Goal: Information Seeking & Learning: Learn about a topic

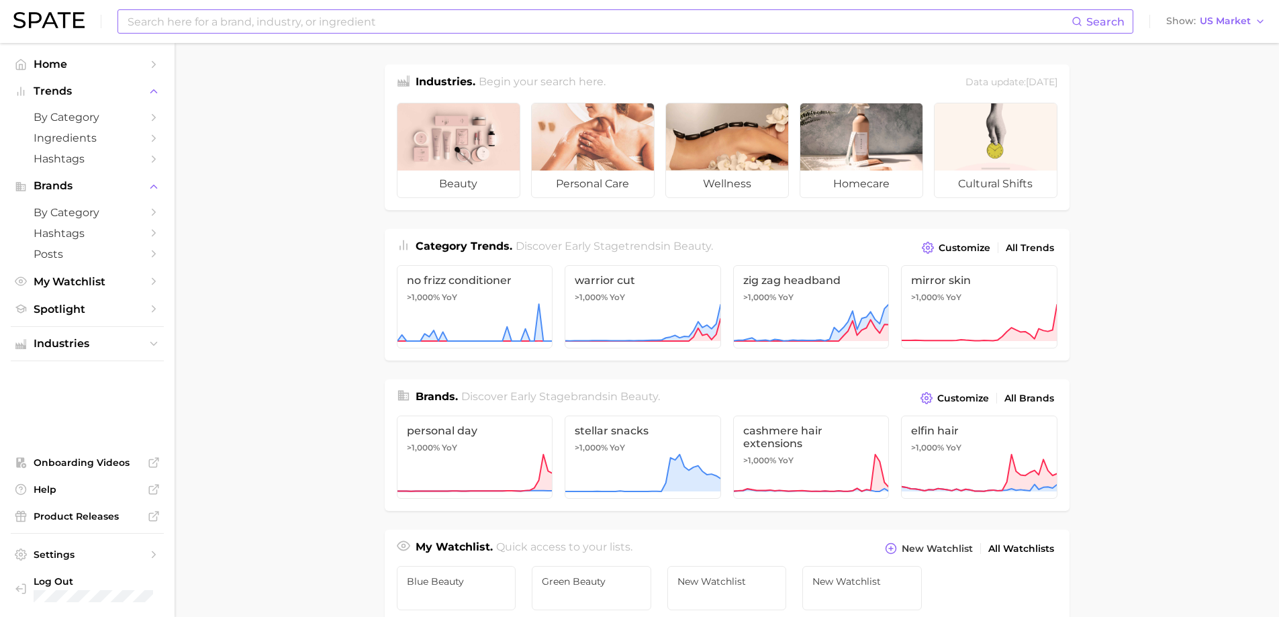
click at [166, 25] on input at bounding box center [598, 21] width 945 height 23
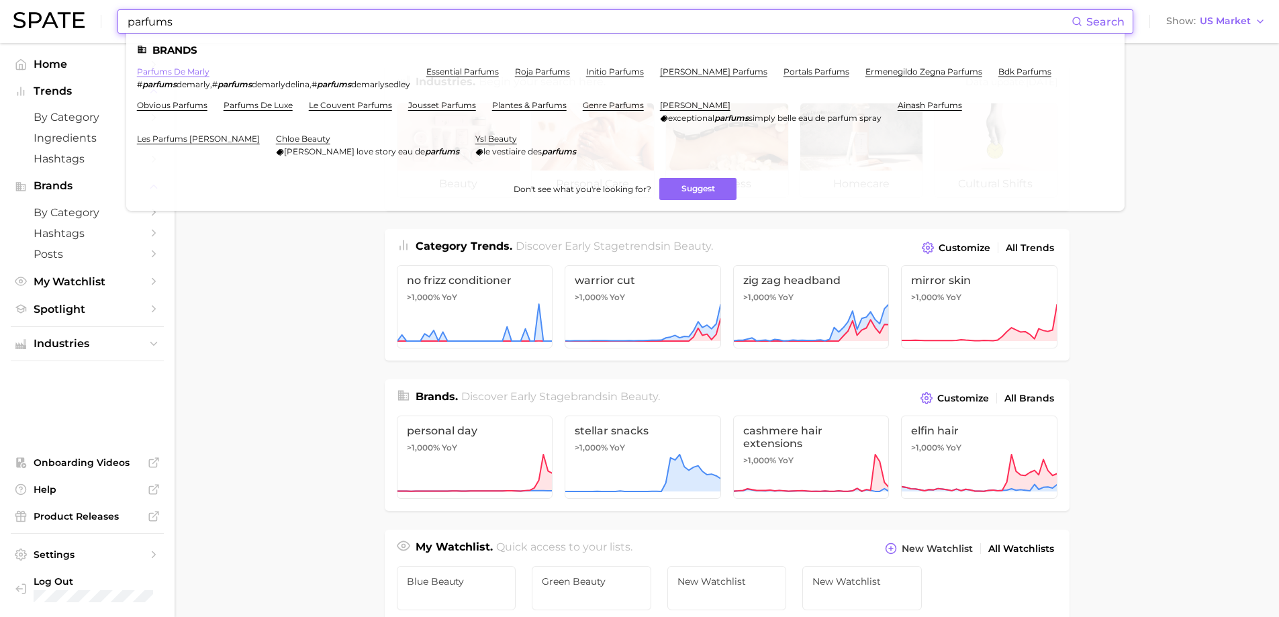
type input "parfums"
click at [163, 68] on link "parfums de marly" at bounding box center [173, 71] width 73 height 10
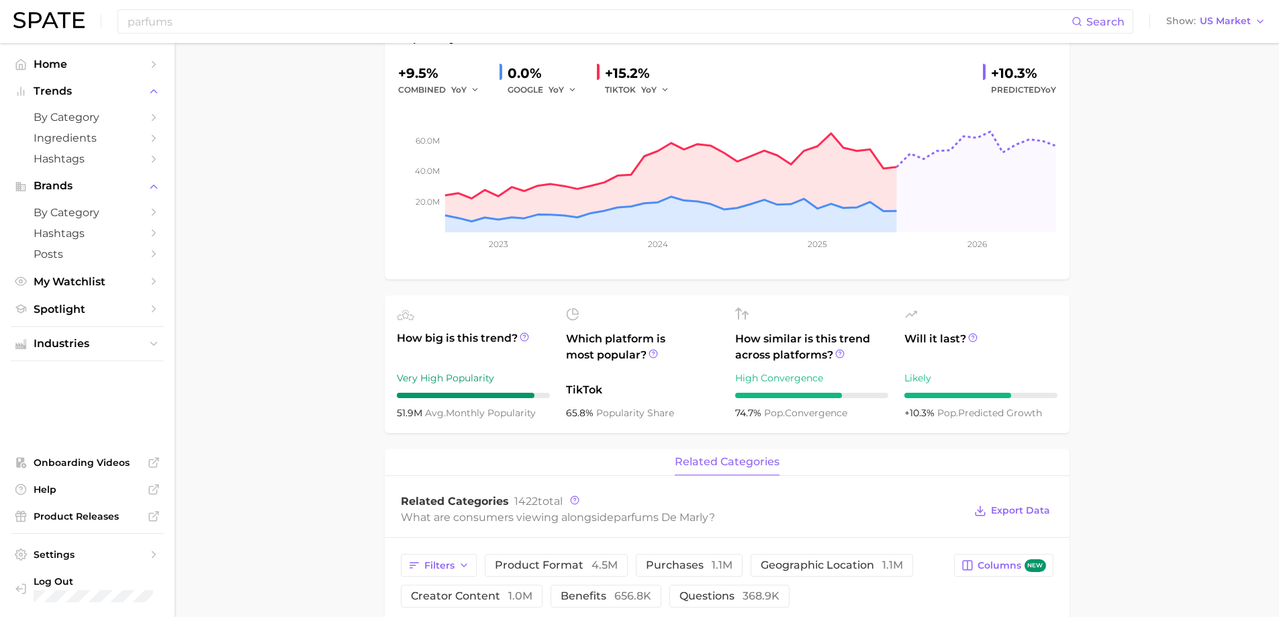
scroll to position [269, 0]
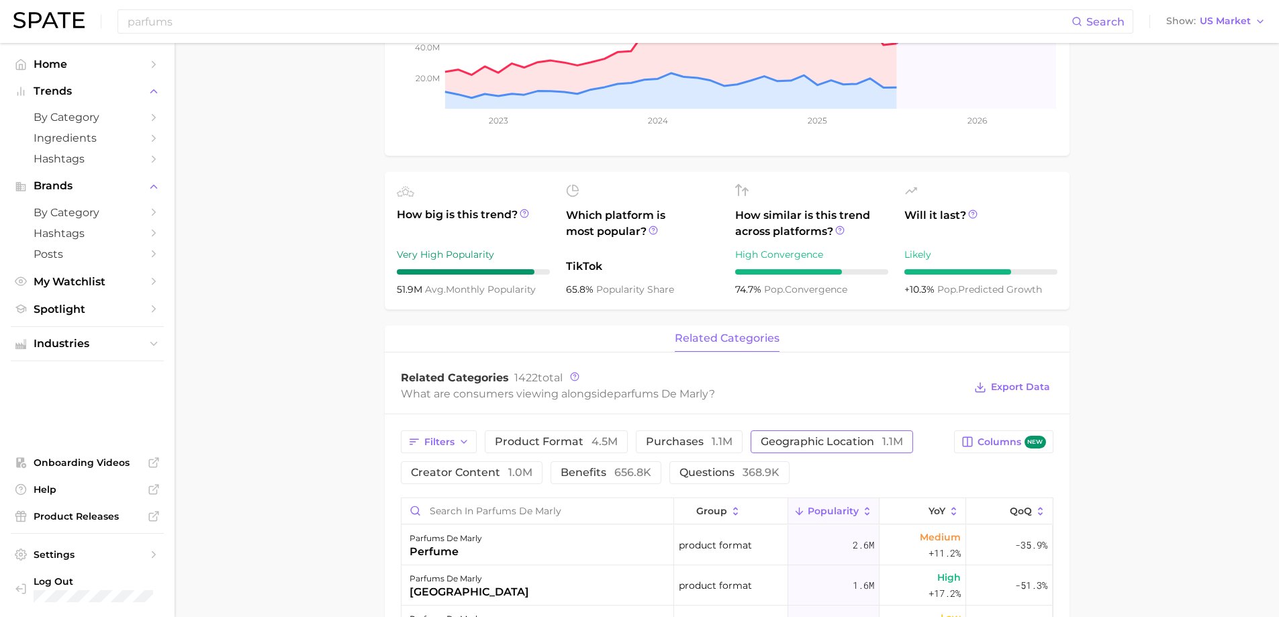
click at [775, 444] on span "geographic location 1.1m" at bounding box center [832, 441] width 142 height 11
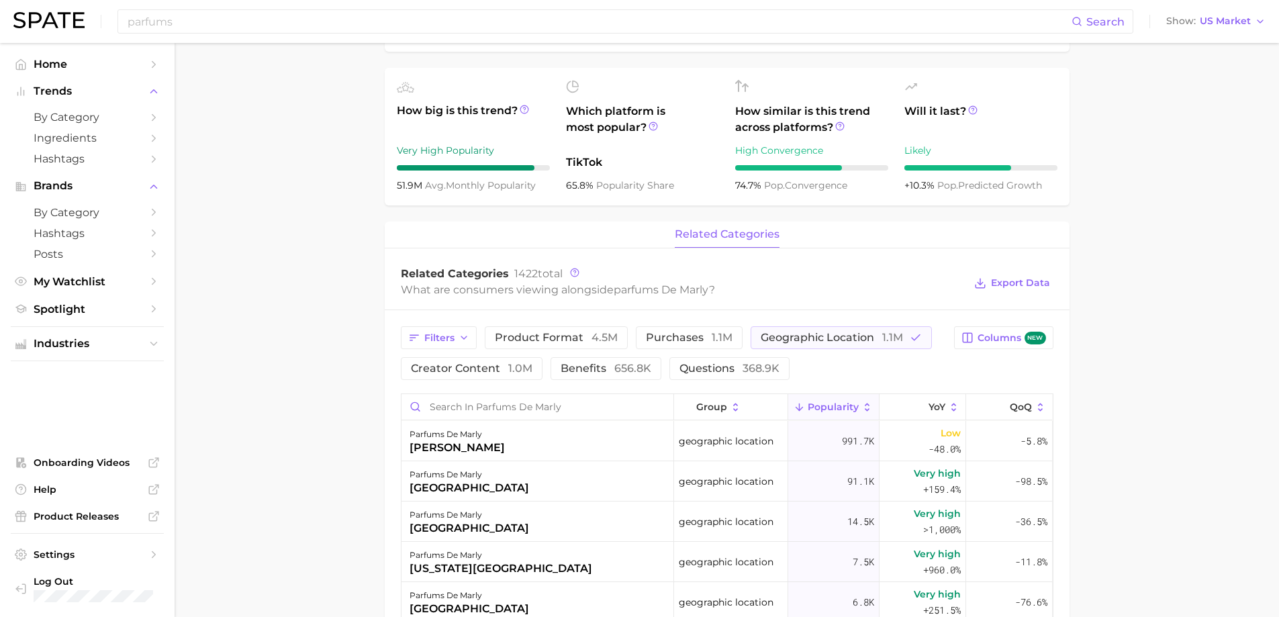
scroll to position [336, 0]
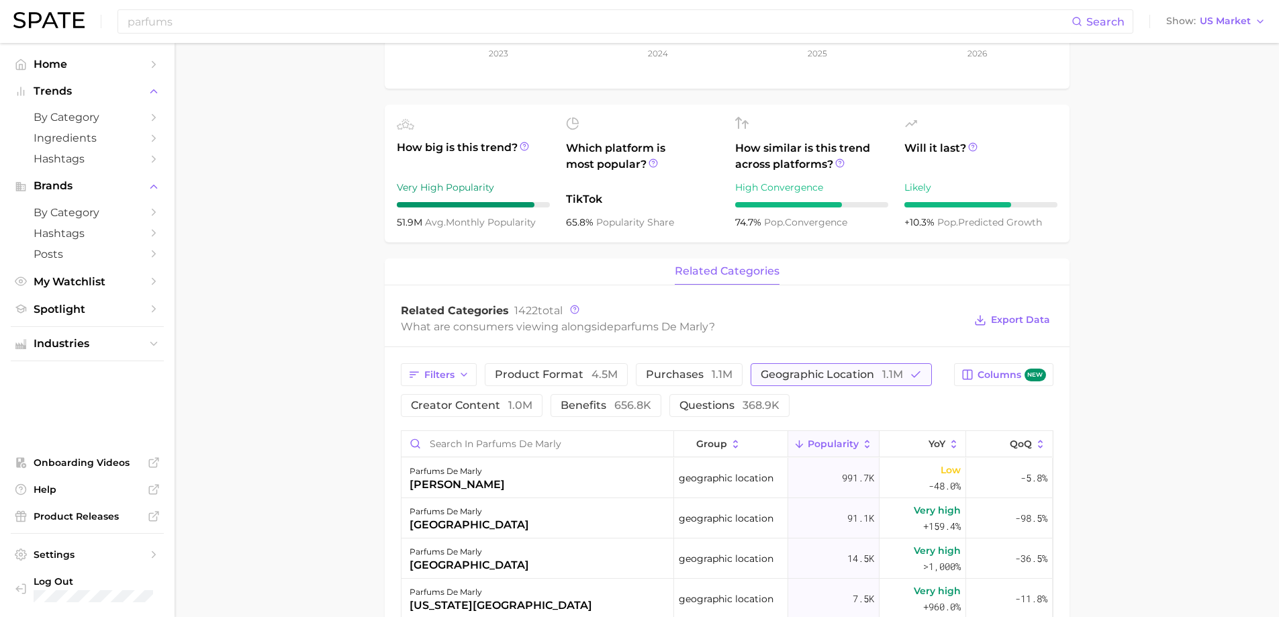
click at [818, 372] on span "geographic location 1.1m" at bounding box center [832, 374] width 142 height 11
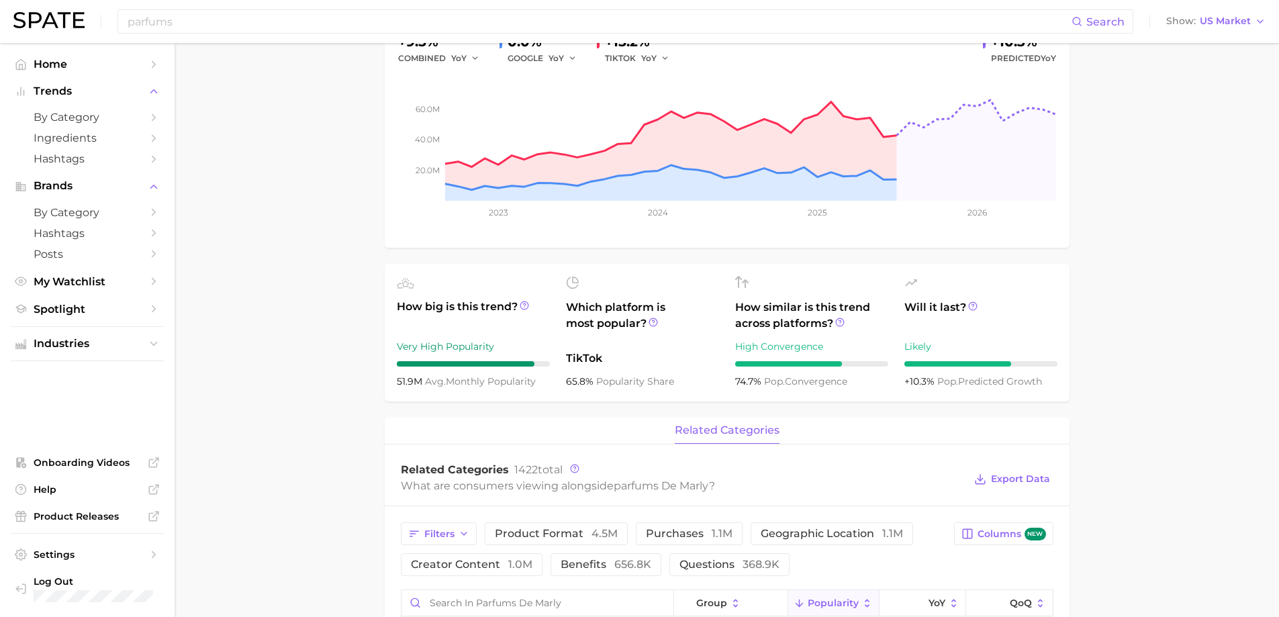
scroll to position [0, 0]
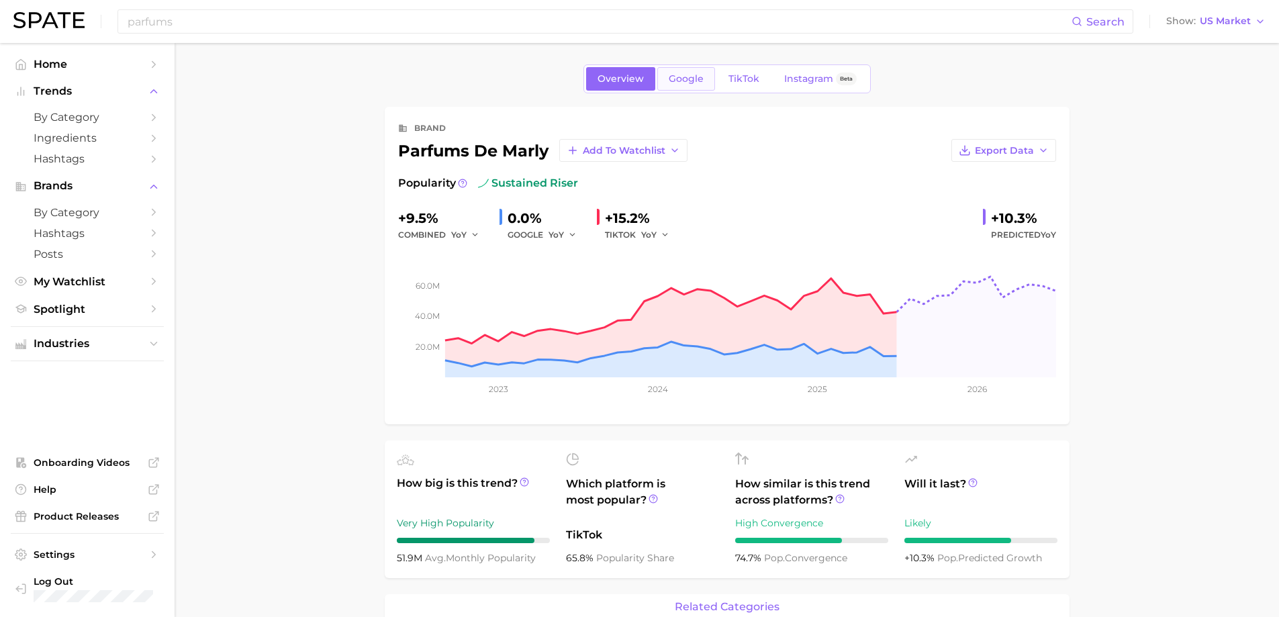
click at [686, 81] on span "Google" at bounding box center [686, 78] width 35 height 11
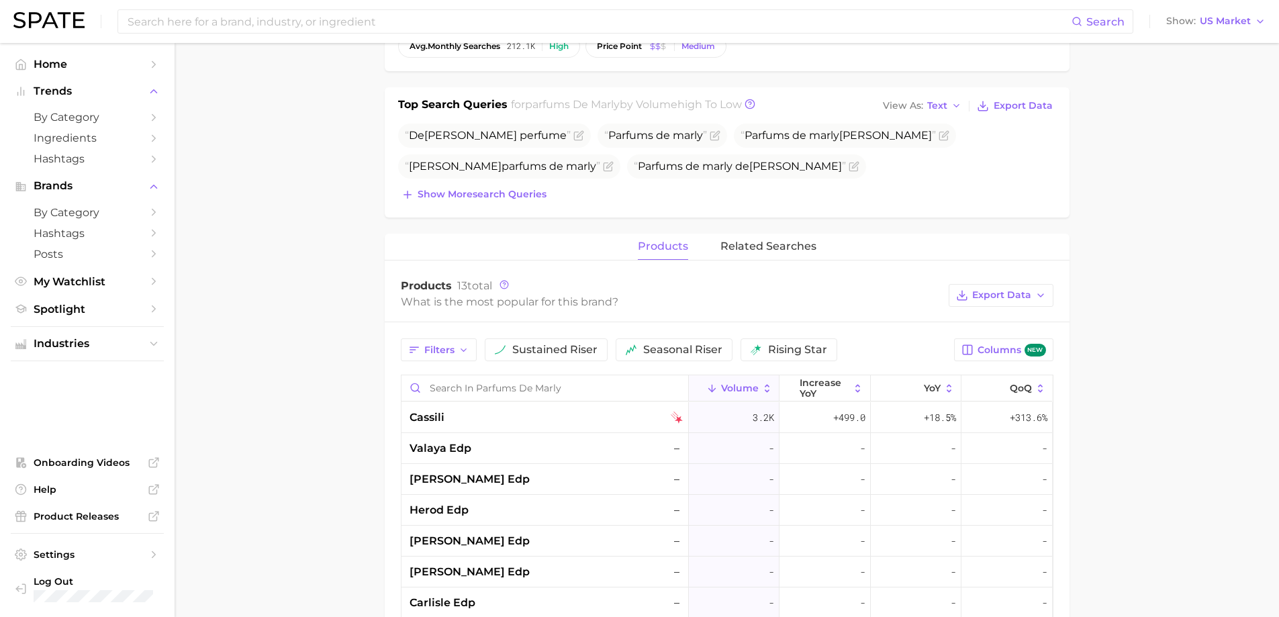
scroll to position [336, 0]
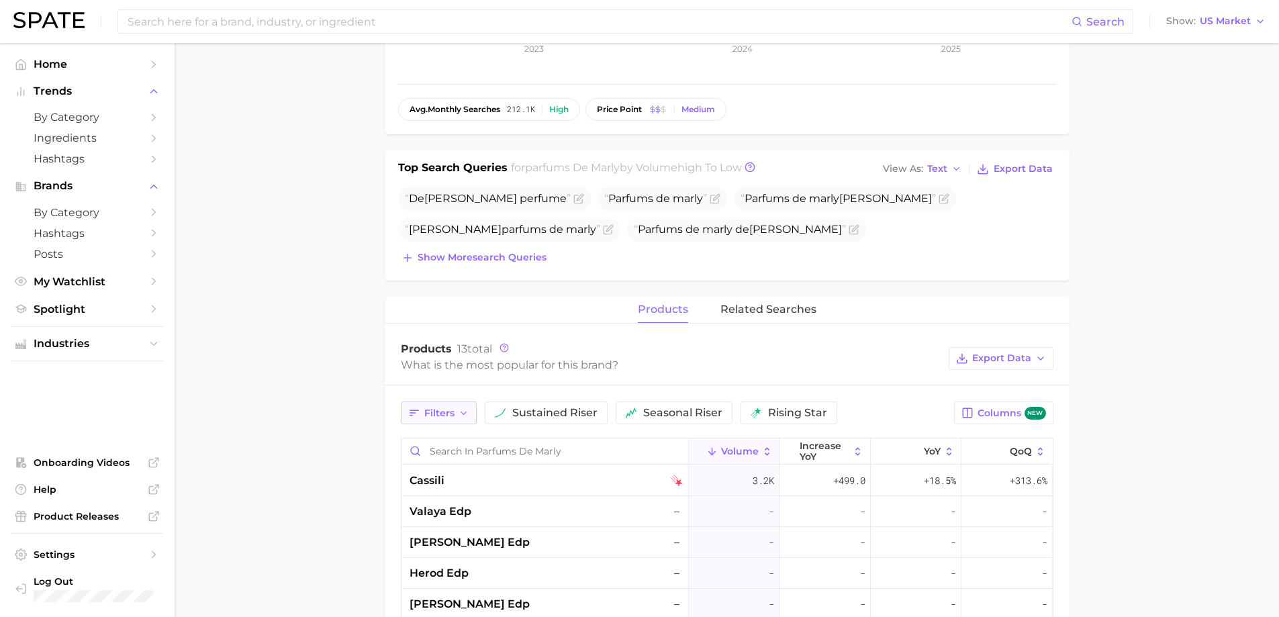
click at [469, 402] on button "Filters" at bounding box center [439, 412] width 76 height 23
click at [468, 404] on button "Filters" at bounding box center [439, 412] width 76 height 23
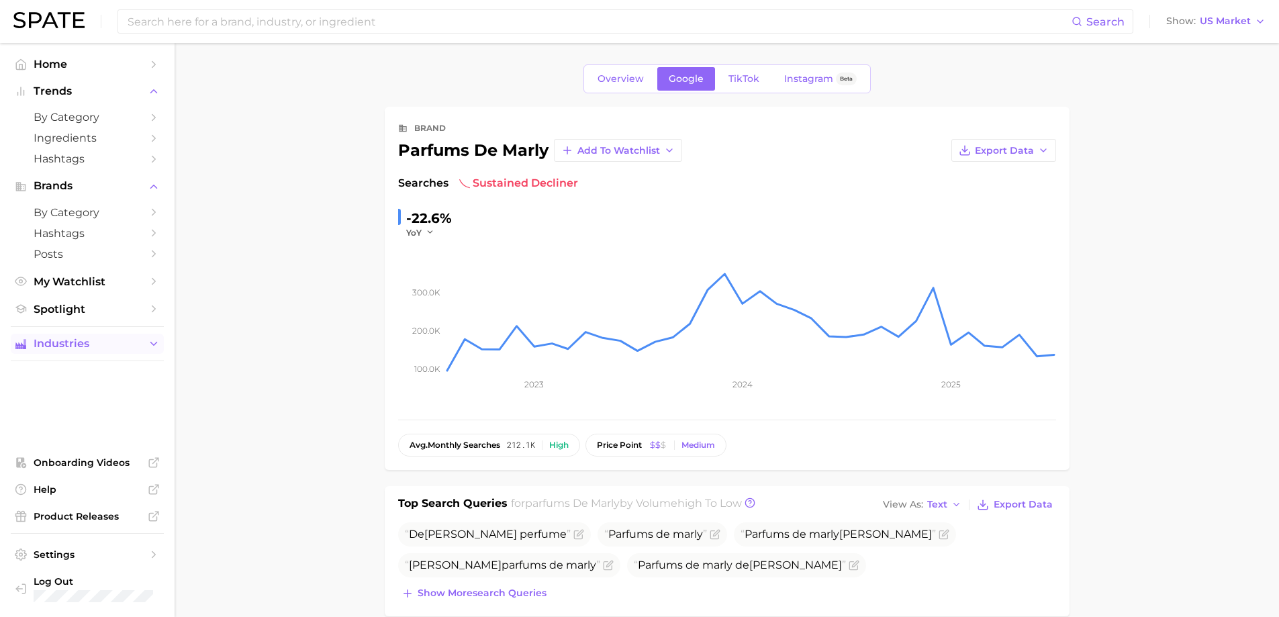
click at [152, 347] on icon "Sidebar" at bounding box center [154, 344] width 12 height 12
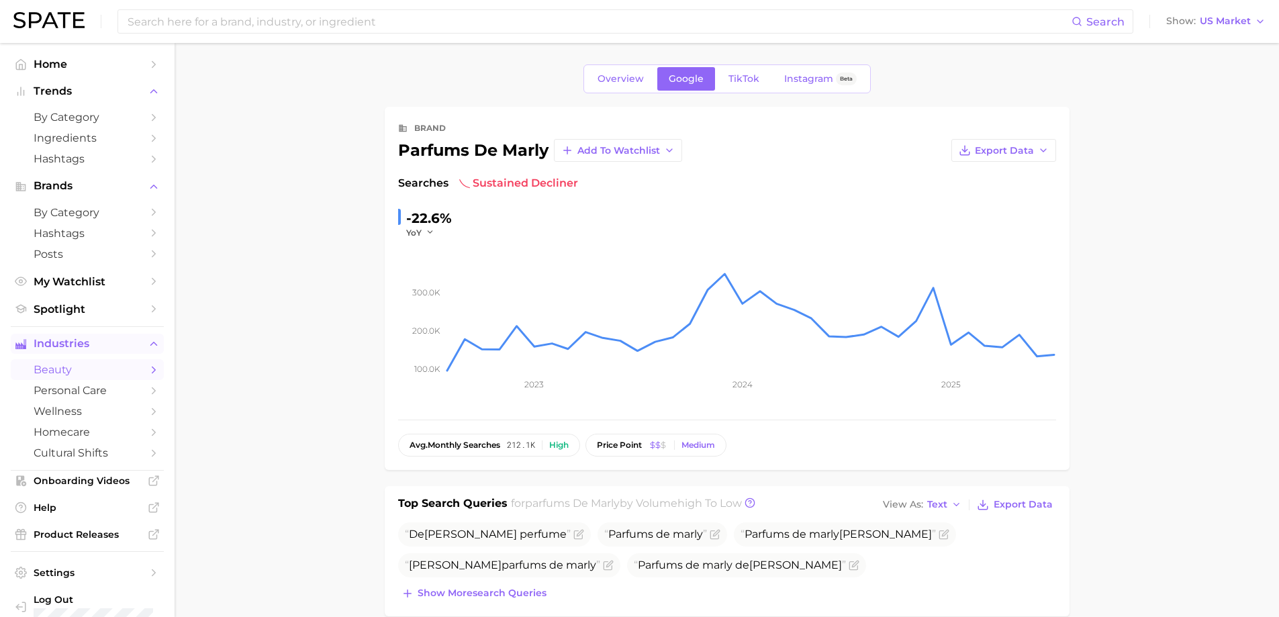
click at [148, 366] on icon "Sidebar" at bounding box center [154, 370] width 12 height 12
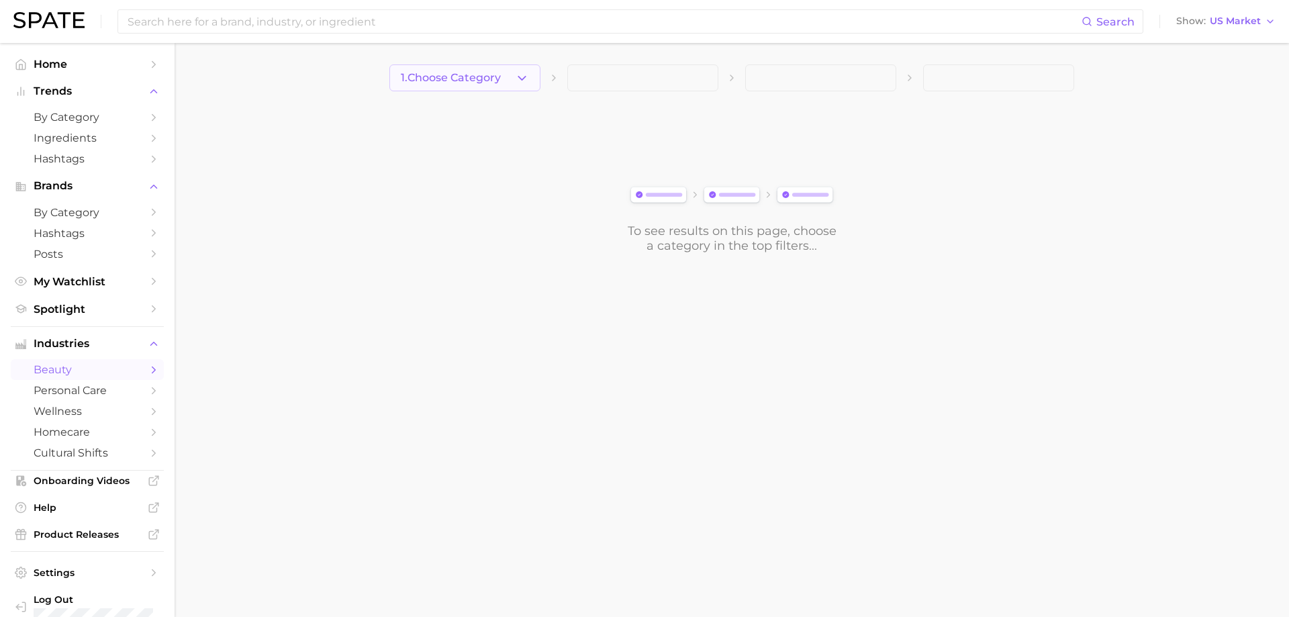
click at [526, 77] on icon "button" at bounding box center [522, 78] width 14 height 14
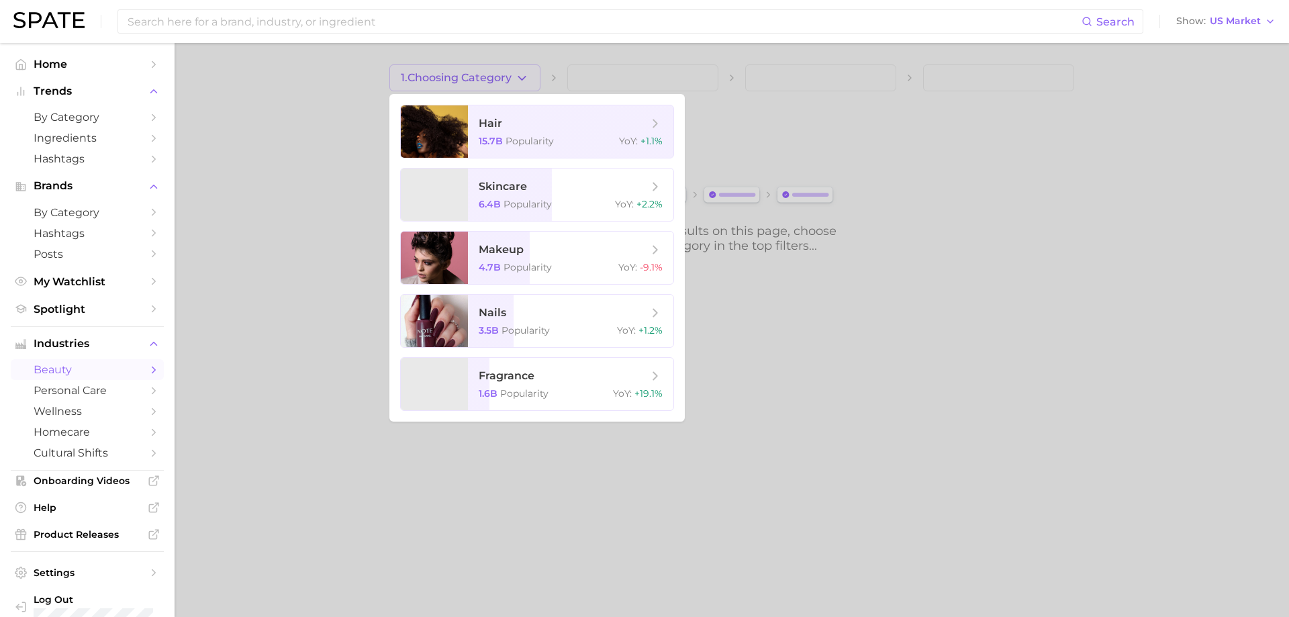
click at [1217, 155] on div at bounding box center [644, 308] width 1289 height 617
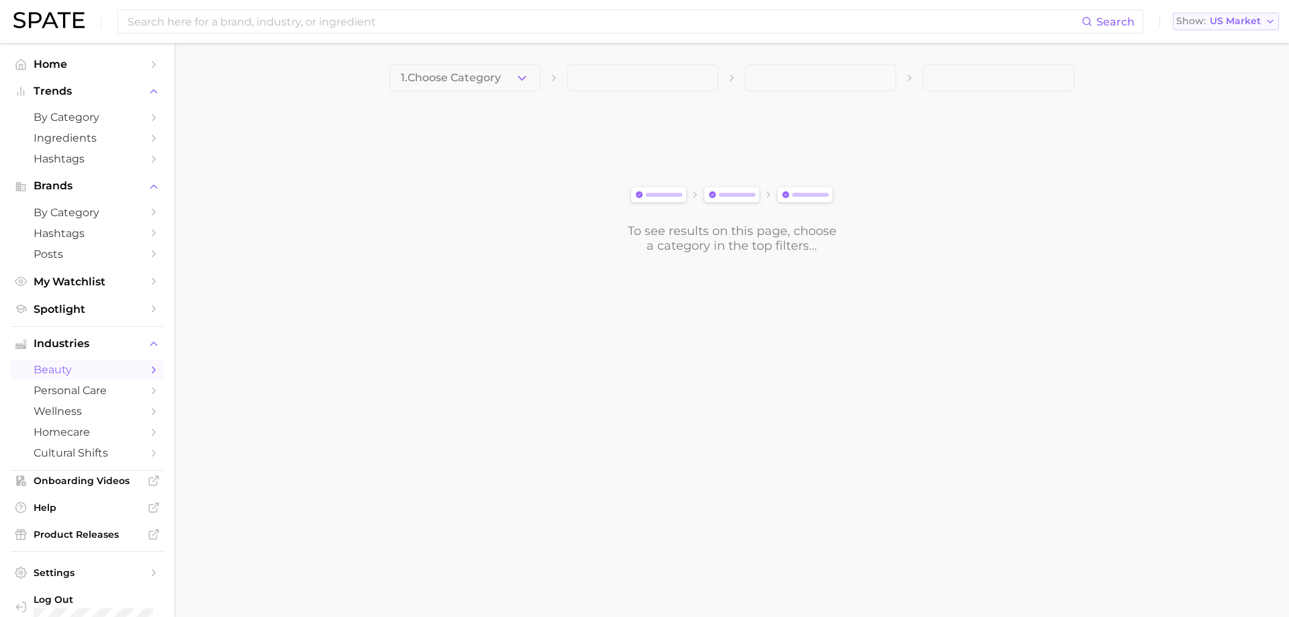
click at [1245, 17] on span "US Market" at bounding box center [1235, 20] width 51 height 7
click at [1213, 91] on span "France" at bounding box center [1232, 91] width 104 height 11
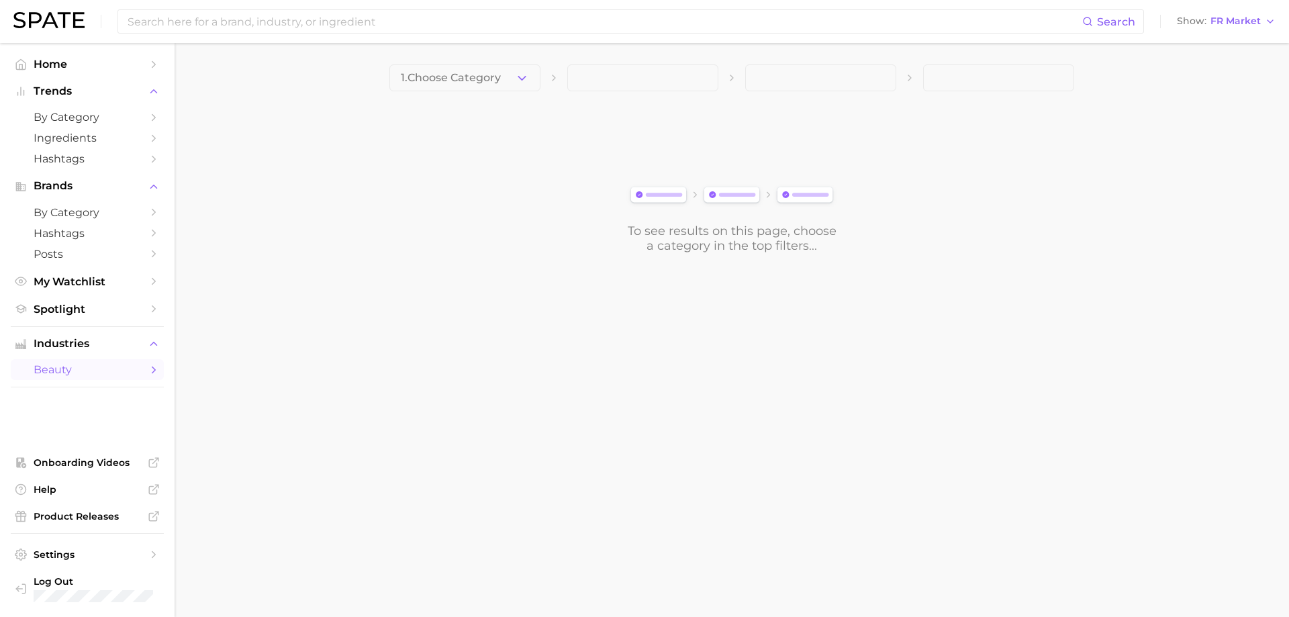
click at [1243, 32] on div "Search Show FR Market" at bounding box center [644, 21] width 1262 height 43
click at [1240, 25] on span "FR Market" at bounding box center [1236, 20] width 50 height 7
click at [1229, 48] on span "United States" at bounding box center [1232, 43] width 104 height 11
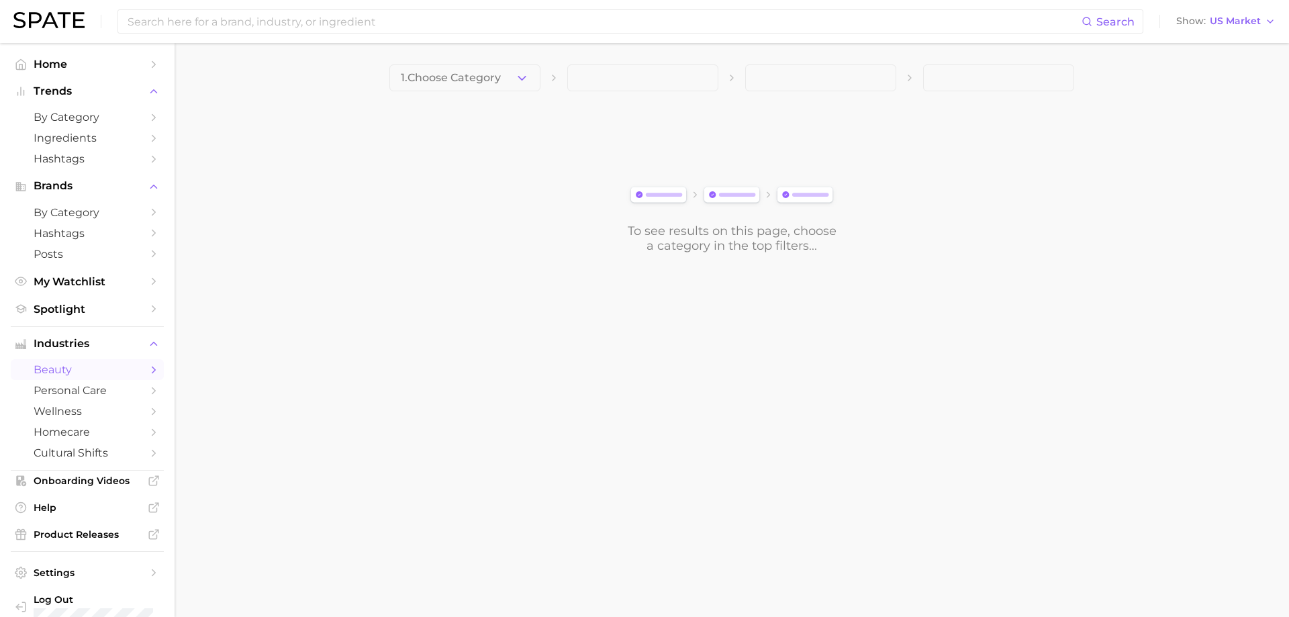
click at [1217, 91] on main "1. Choose Category To see results on this page, choose a category in the top fi…" at bounding box center [732, 181] width 1115 height 277
click at [72, 113] on span "by Category" at bounding box center [87, 117] width 107 height 13
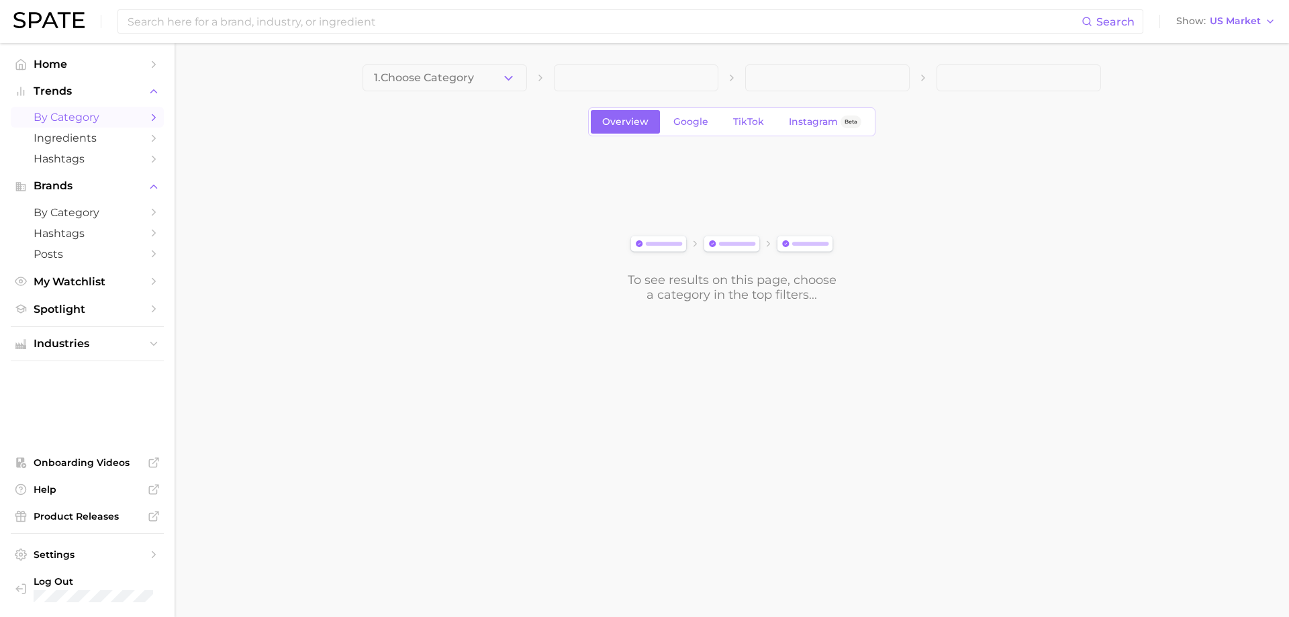
click at [1230, 33] on div "Search Show US Market" at bounding box center [644, 21] width 1262 height 43
click at [1226, 25] on span "US Market" at bounding box center [1235, 20] width 51 height 7
click at [1207, 154] on button "Global" at bounding box center [1231, 164] width 117 height 24
click at [191, 28] on input at bounding box center [594, 21] width 937 height 23
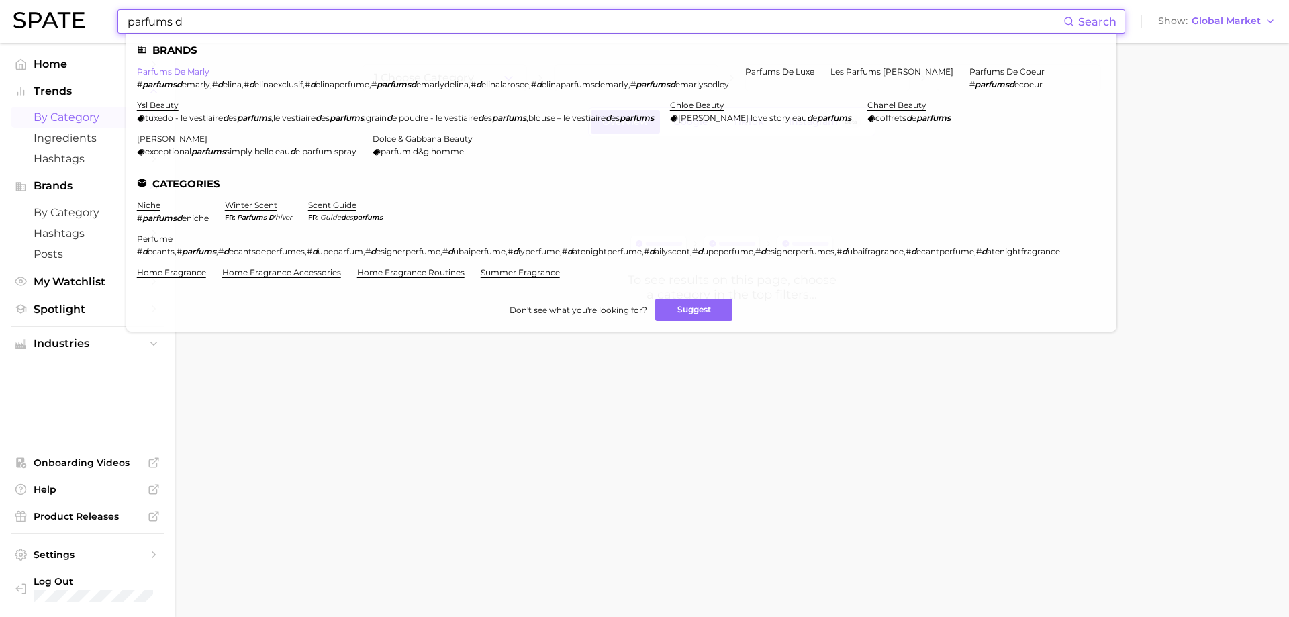
type input "parfums d"
click at [195, 73] on link "parfums de marly" at bounding box center [173, 71] width 73 height 10
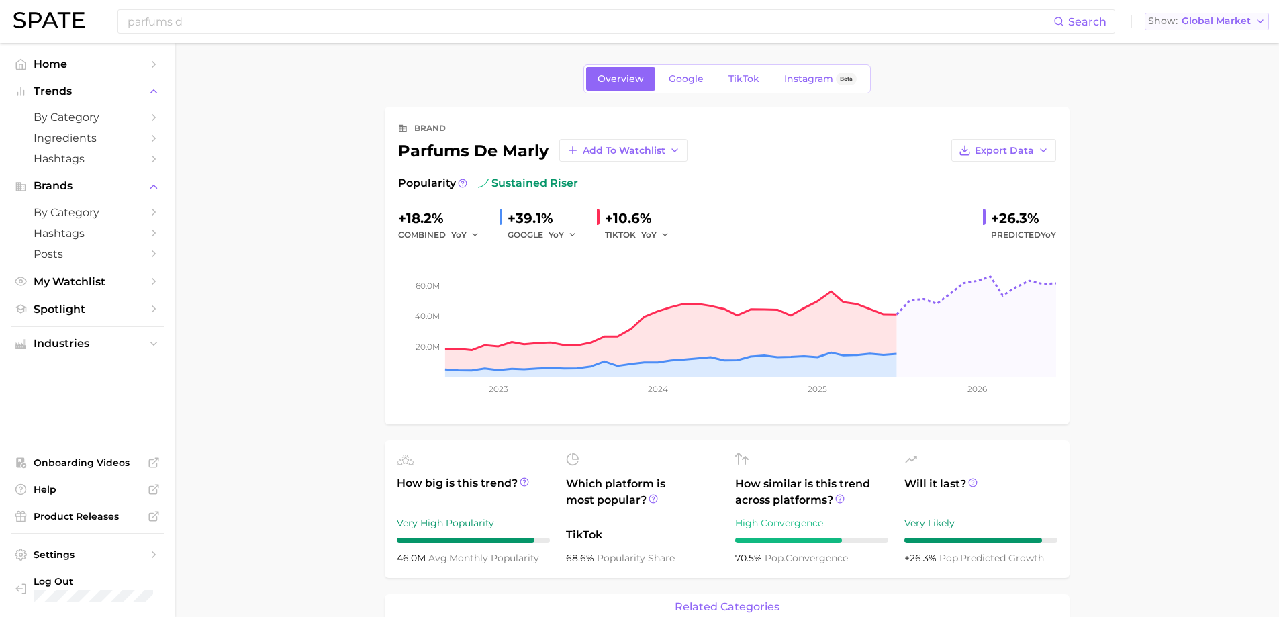
click at [1225, 23] on span "Global Market" at bounding box center [1216, 20] width 69 height 7
click at [1211, 51] on button "United States" at bounding box center [1207, 44] width 124 height 24
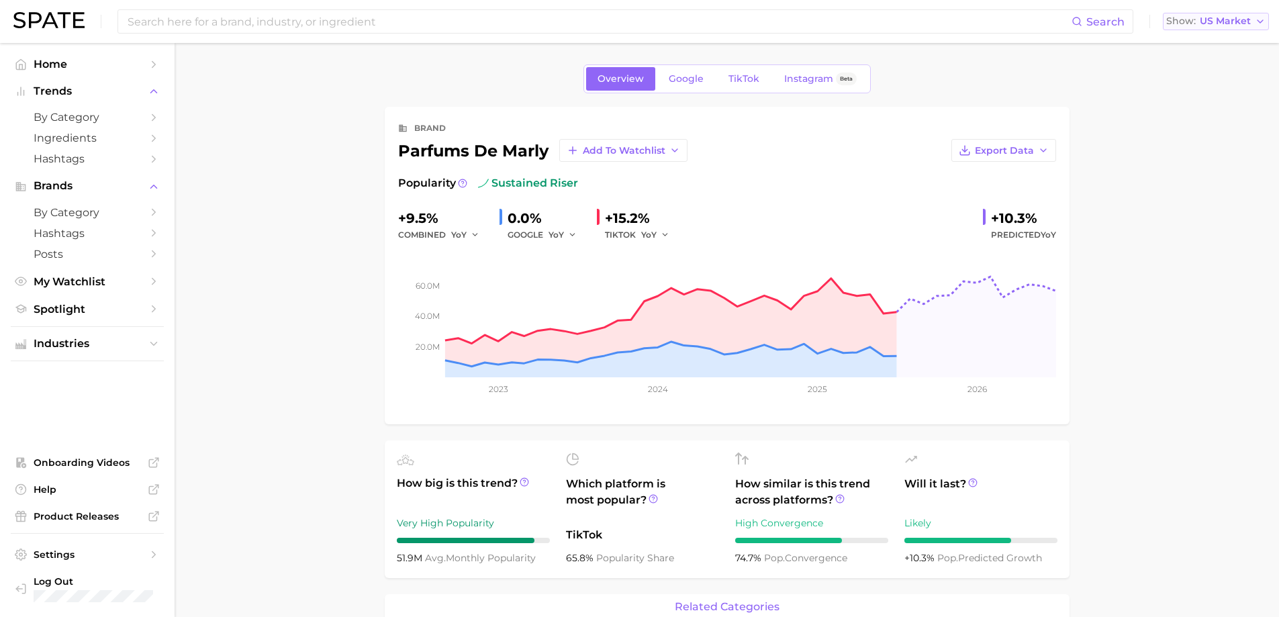
click at [1207, 22] on span "US Market" at bounding box center [1225, 20] width 51 height 7
click at [1221, 85] on button "France" at bounding box center [1221, 92] width 117 height 24
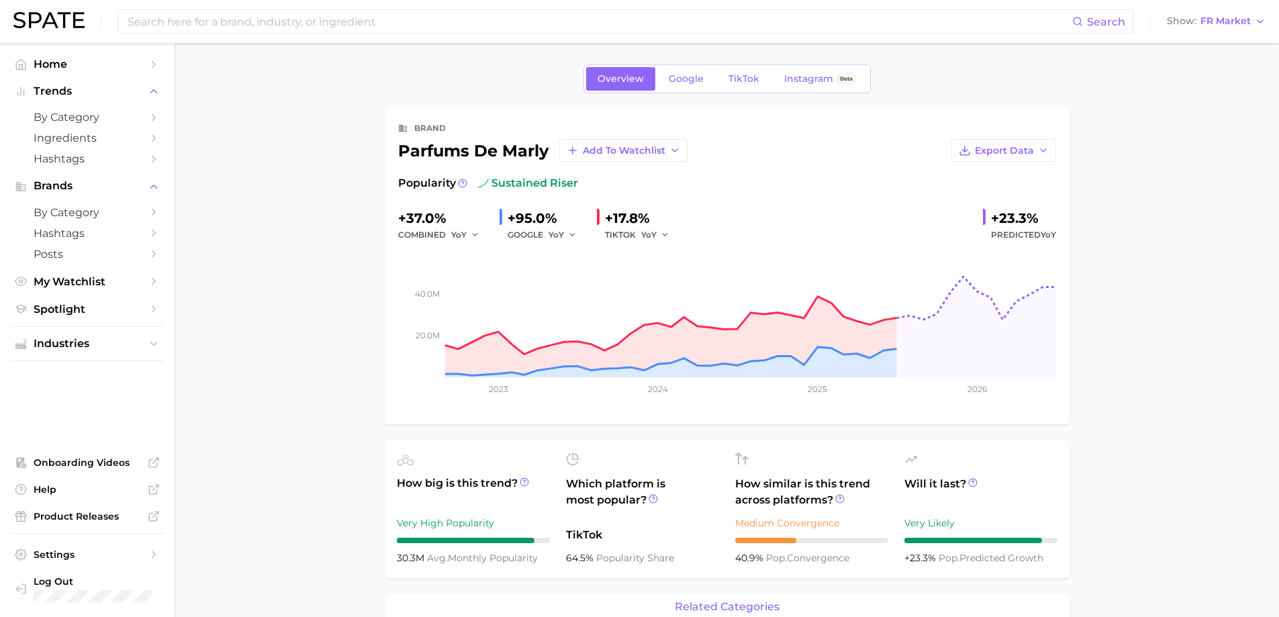
click at [1227, 30] on div "Search Show FR Market" at bounding box center [639, 21] width 1252 height 43
click at [1227, 27] on button "Show FR Market" at bounding box center [1216, 21] width 105 height 17
click at [1227, 25] on span "FR Market" at bounding box center [1225, 20] width 50 height 7
